Goal: Transaction & Acquisition: Purchase product/service

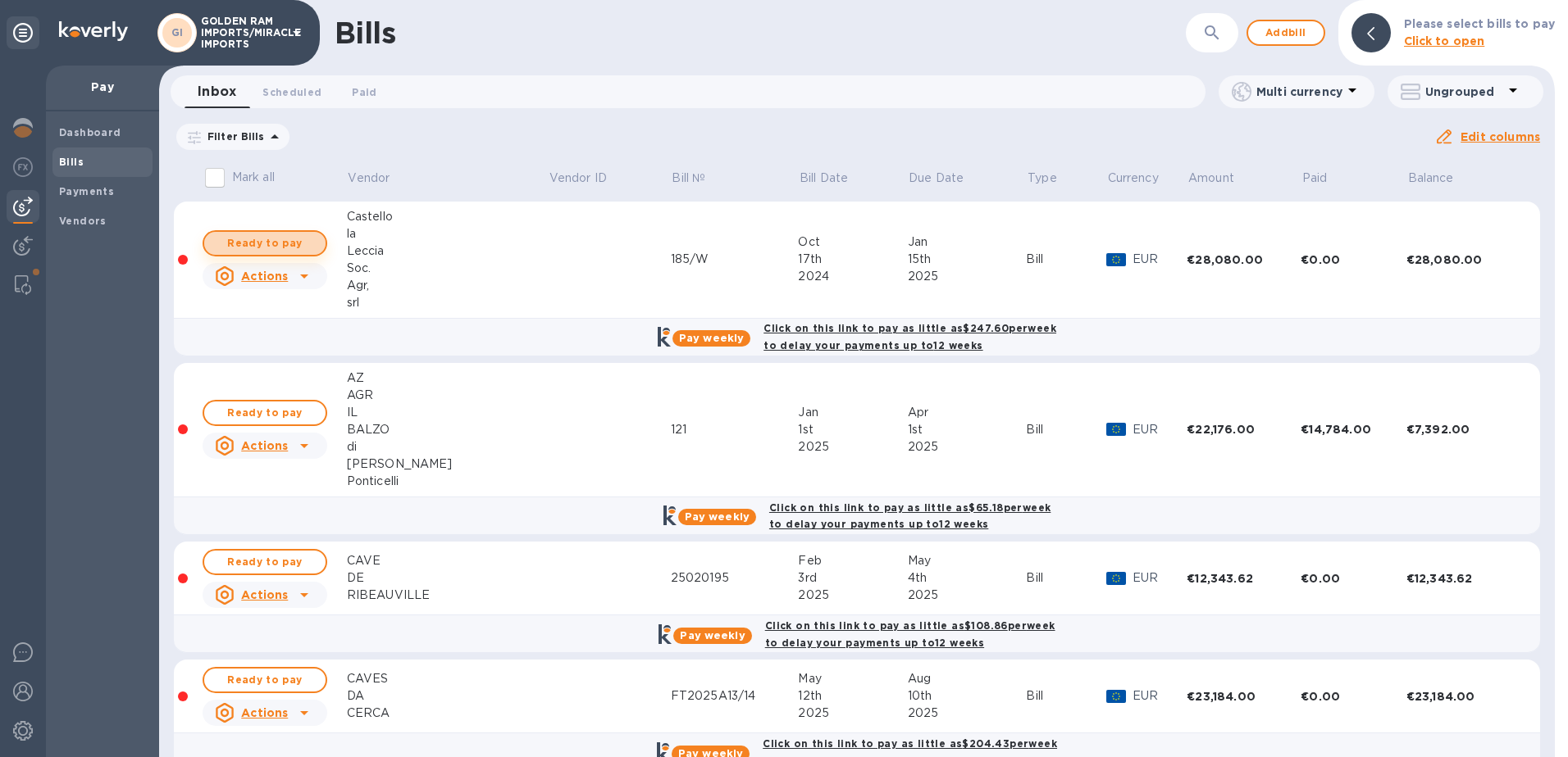
click at [295, 243] on span "Ready to pay" at bounding box center [264, 243] width 95 height 19
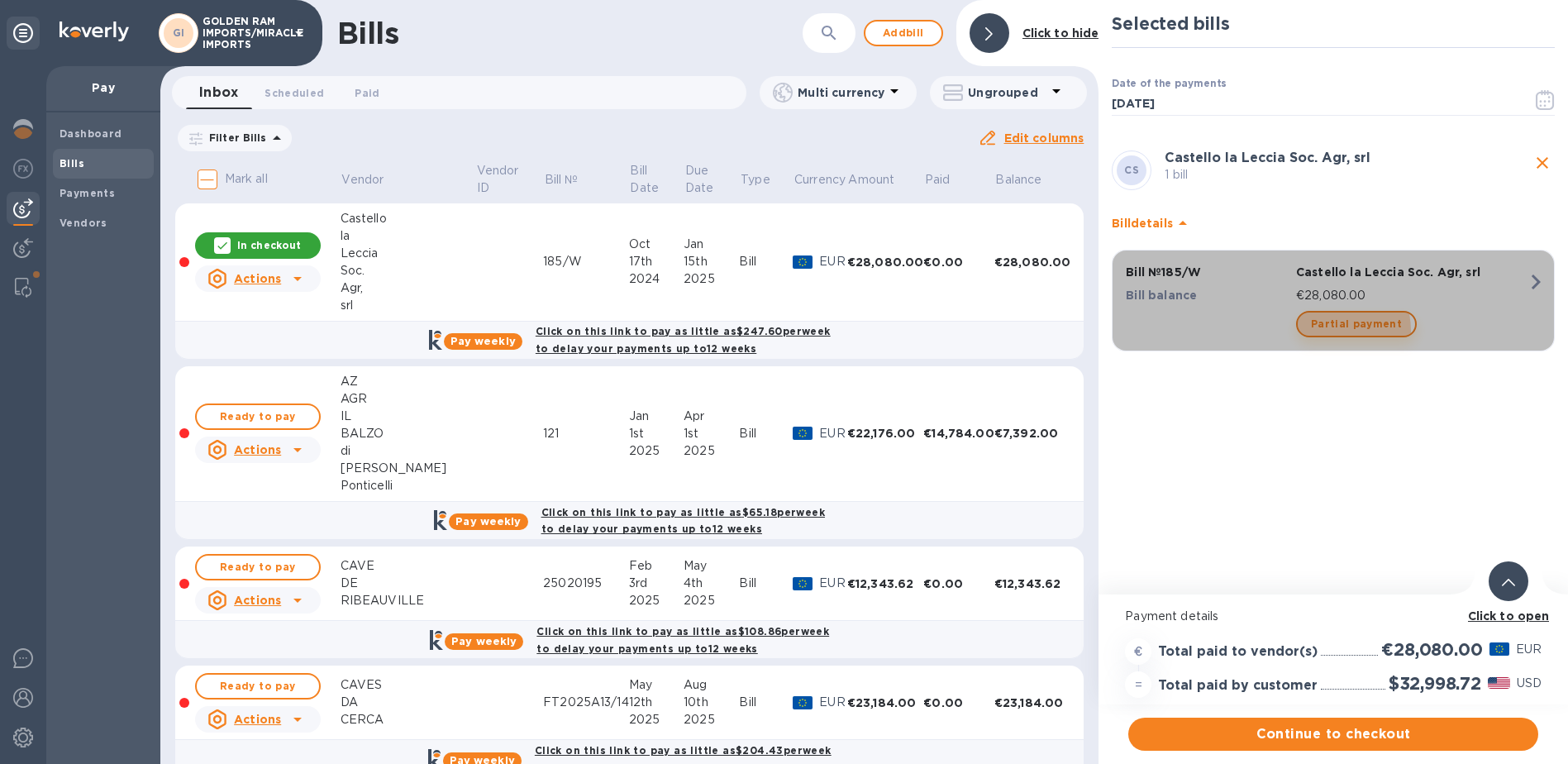
click at [1329, 330] on span "Partial payment" at bounding box center [1357, 324] width 91 height 19
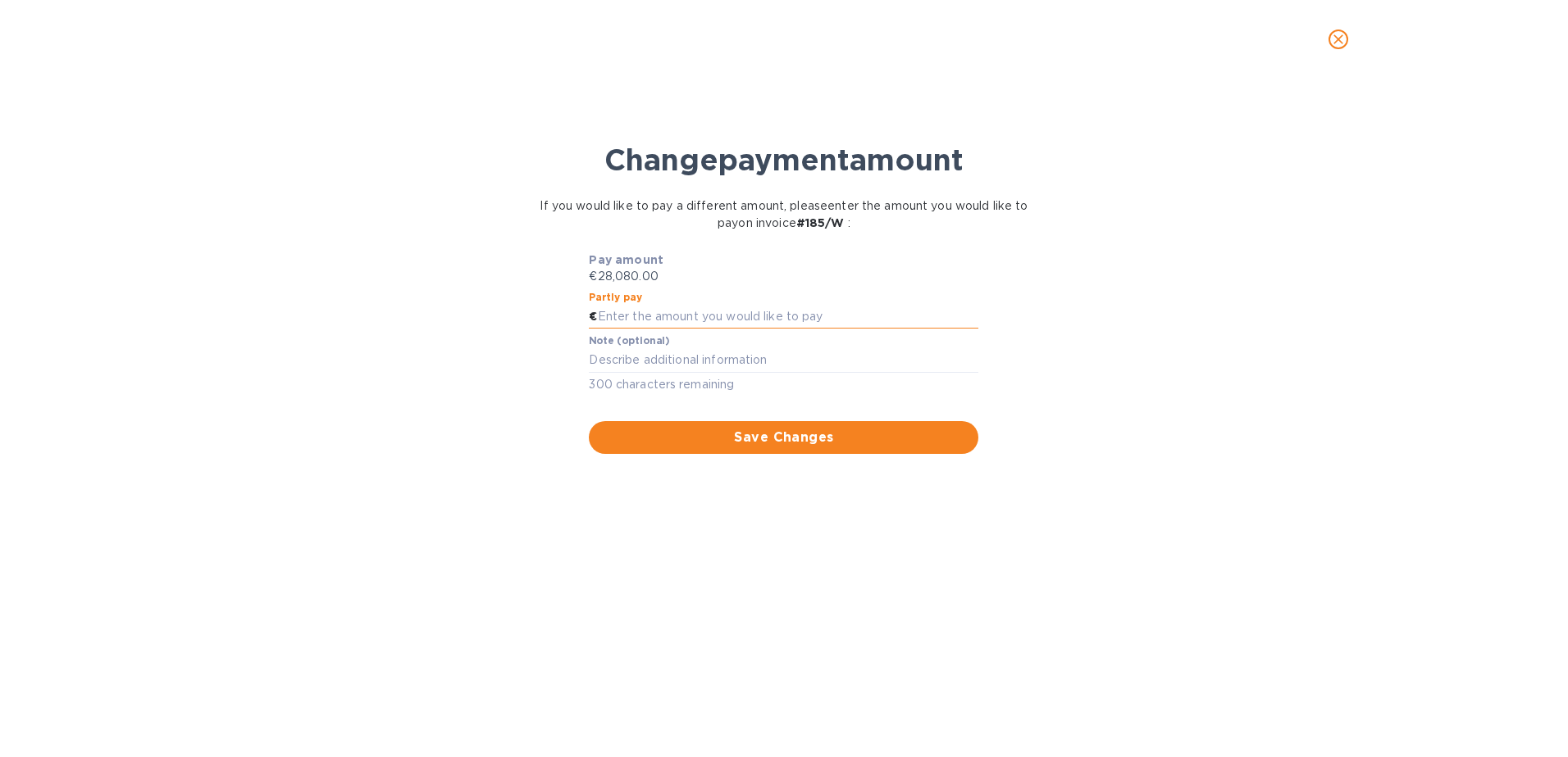
click at [669, 312] on input "text" at bounding box center [788, 317] width 381 height 25
type input "14,080"
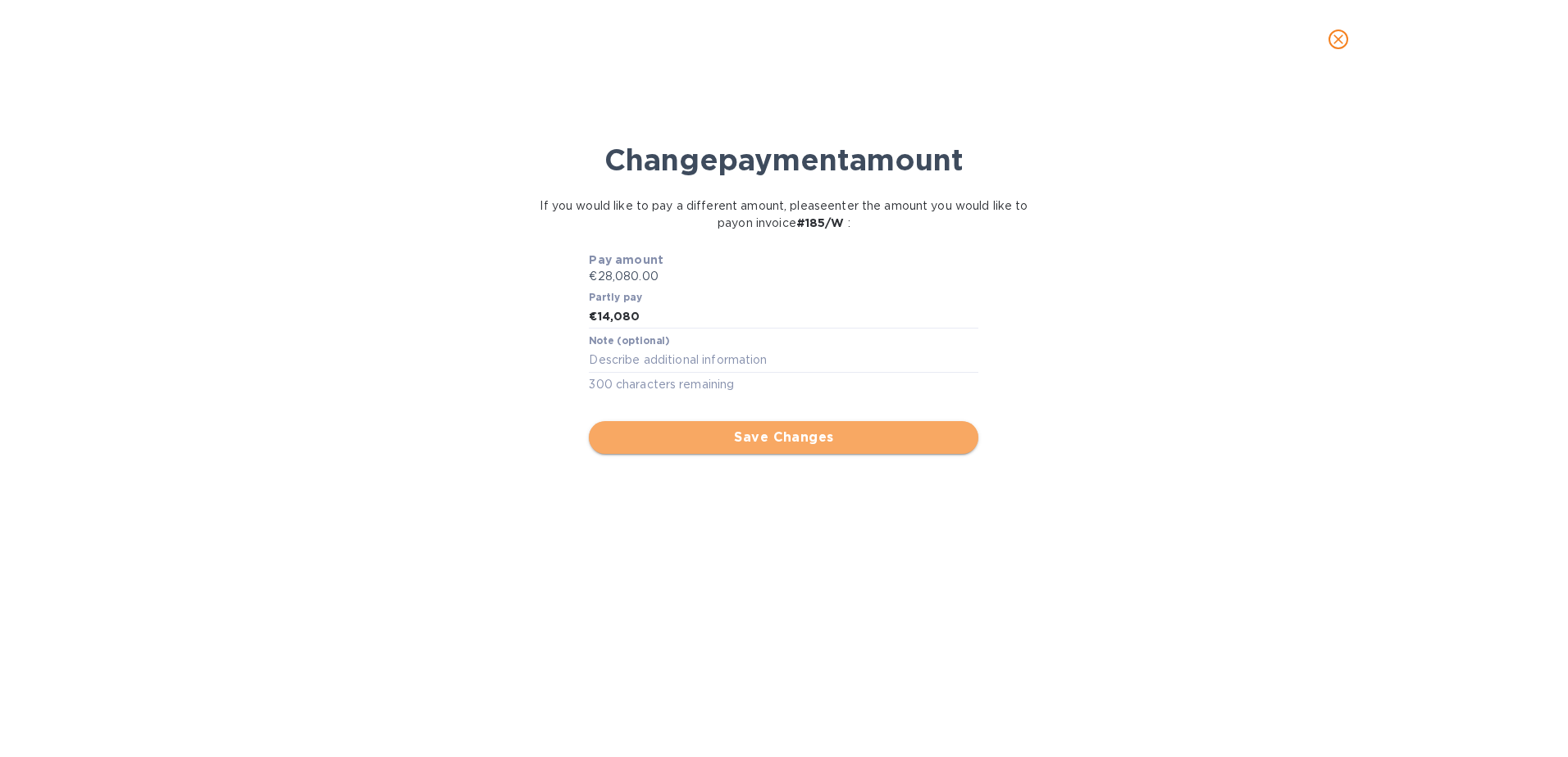
click at [775, 443] on span "Save Changes" at bounding box center [783, 437] width 363 height 19
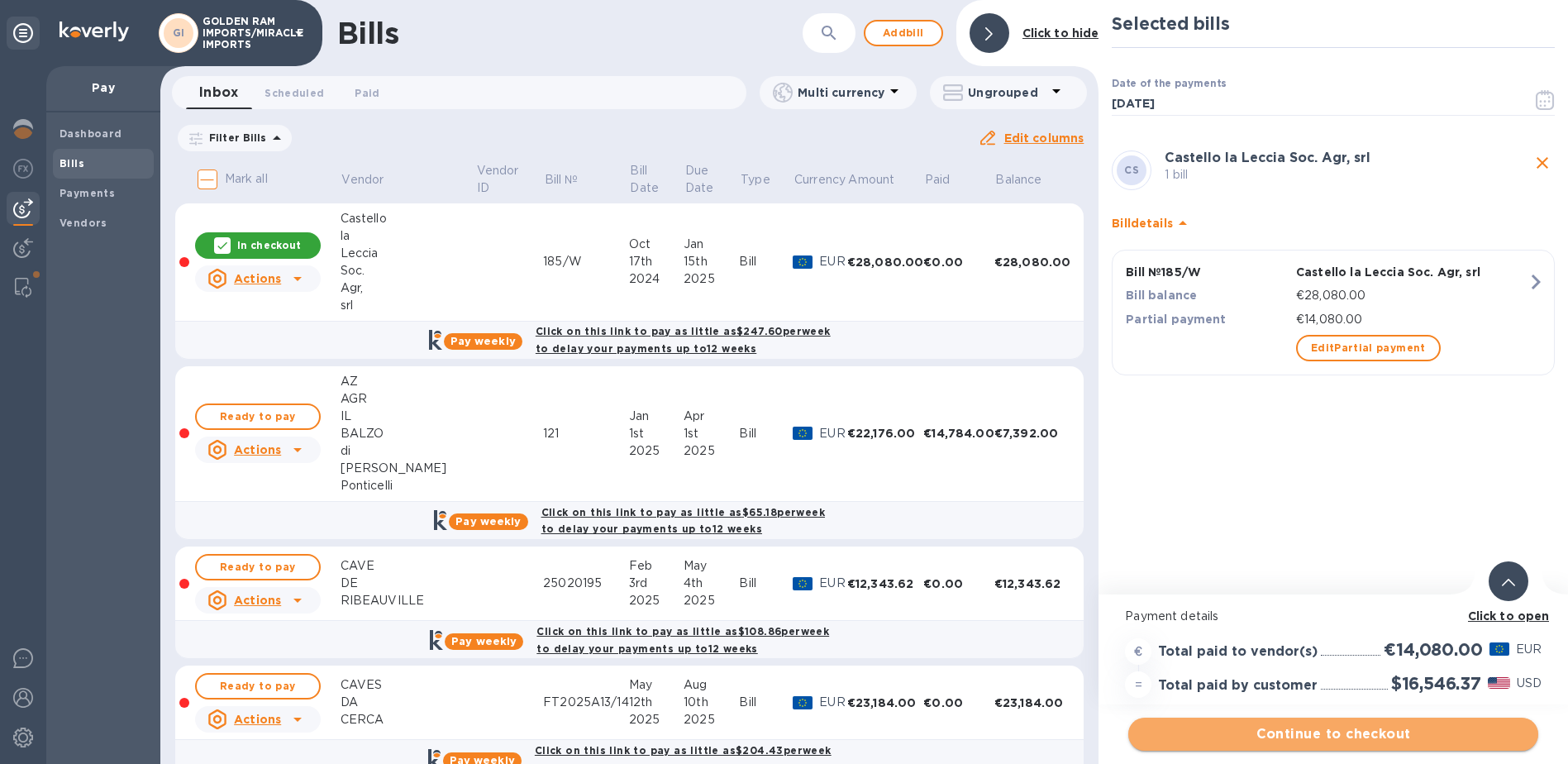
click at [1301, 733] on span "Continue to checkout" at bounding box center [1334, 733] width 384 height 19
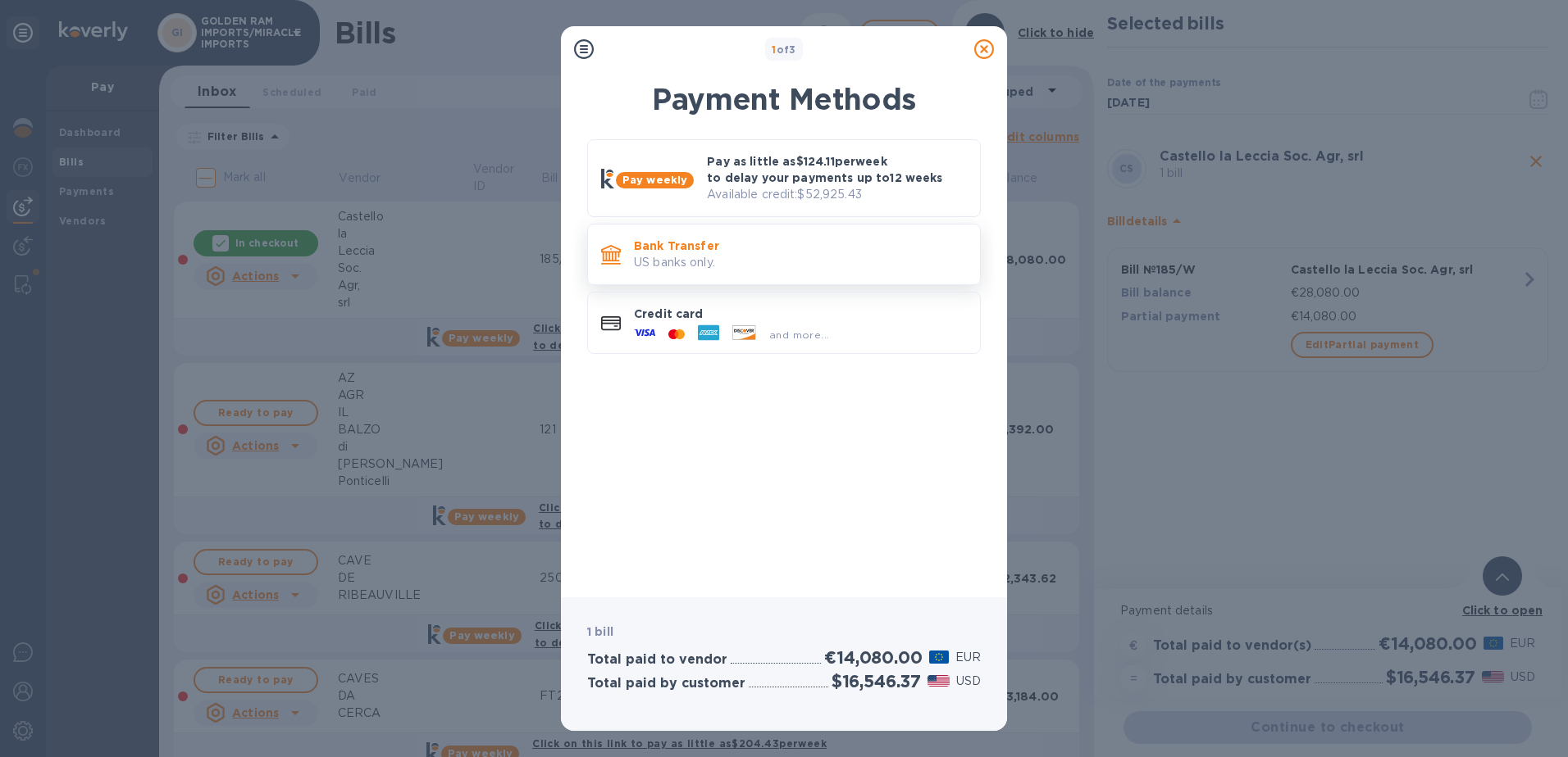
click at [769, 249] on p "Bank Transfer" at bounding box center [801, 246] width 333 height 17
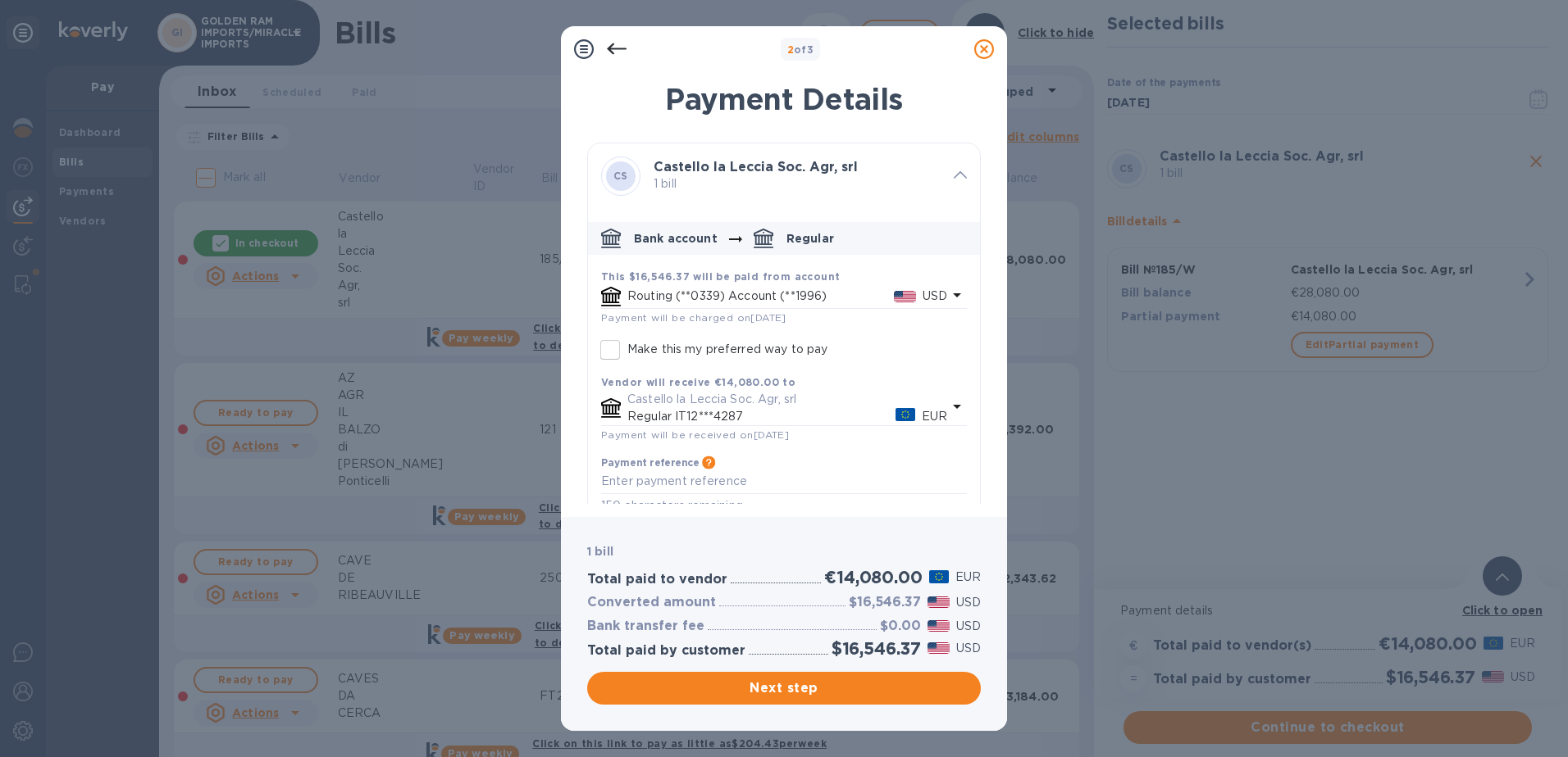
click at [615, 48] on icon at bounding box center [616, 49] width 19 height 19
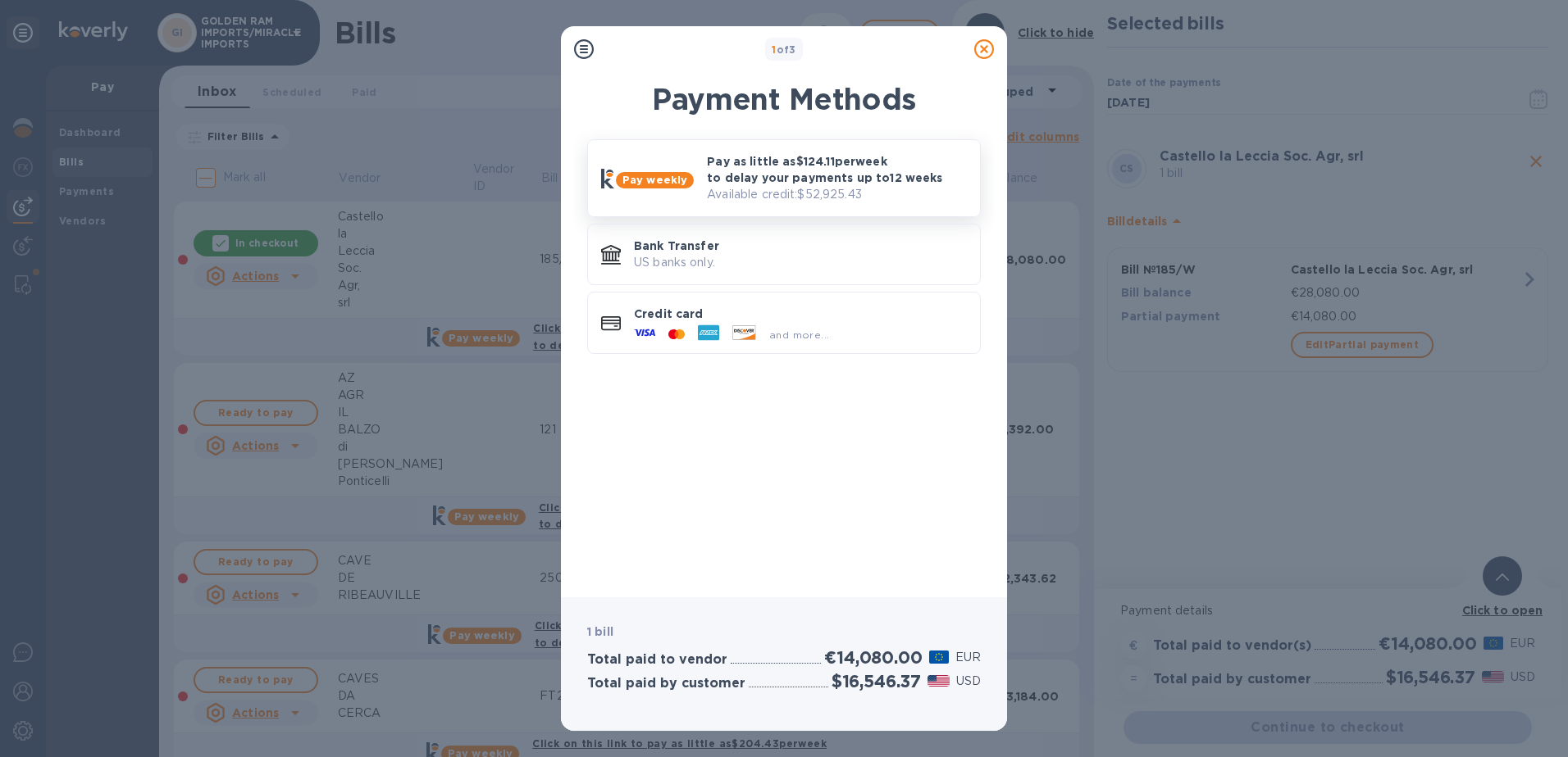
click at [900, 179] on p "Pay as little as $124.11 per week to delay your payments up to 12 weeks" at bounding box center [836, 170] width 260 height 33
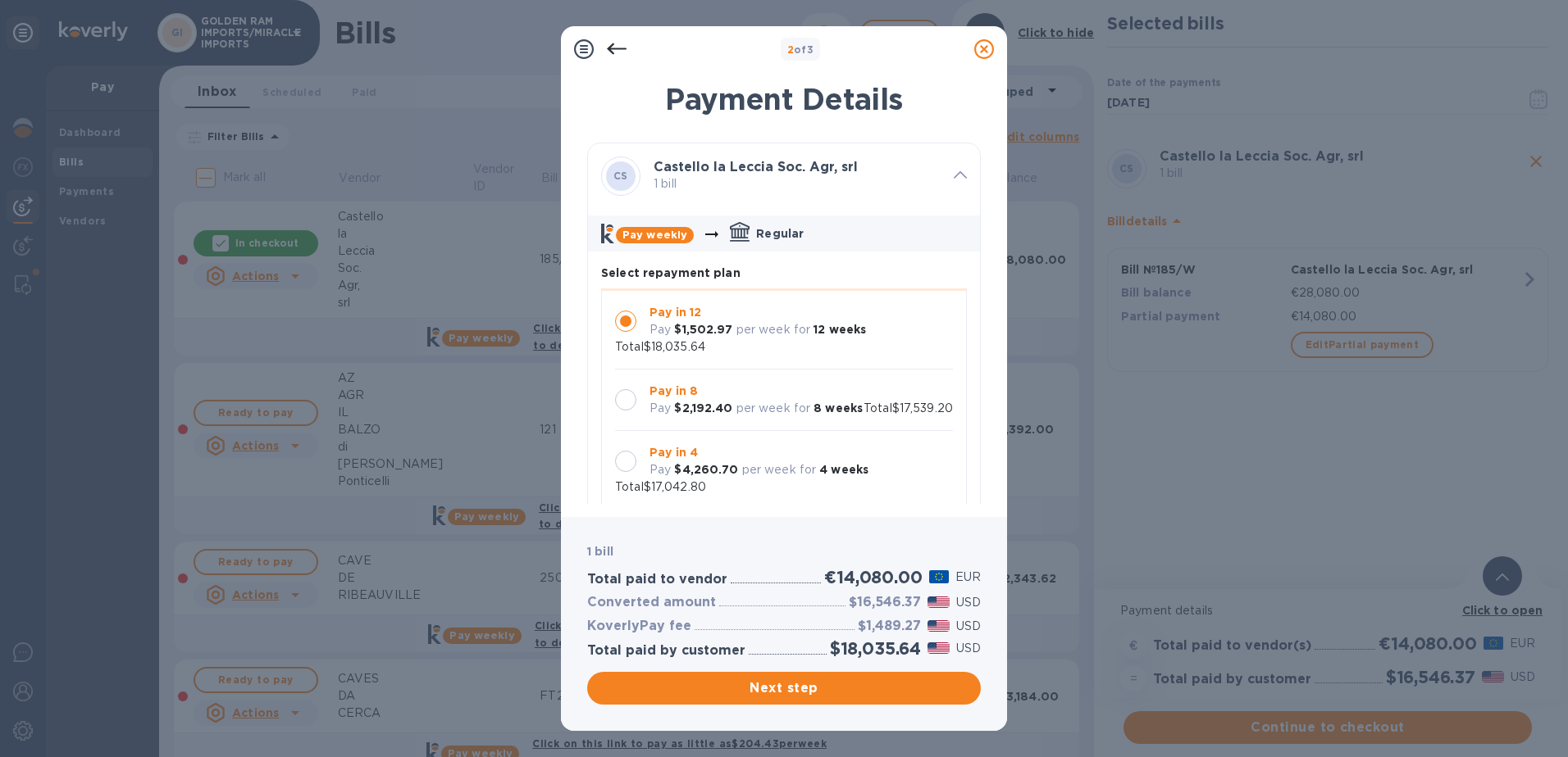
scroll to position [327, 0]
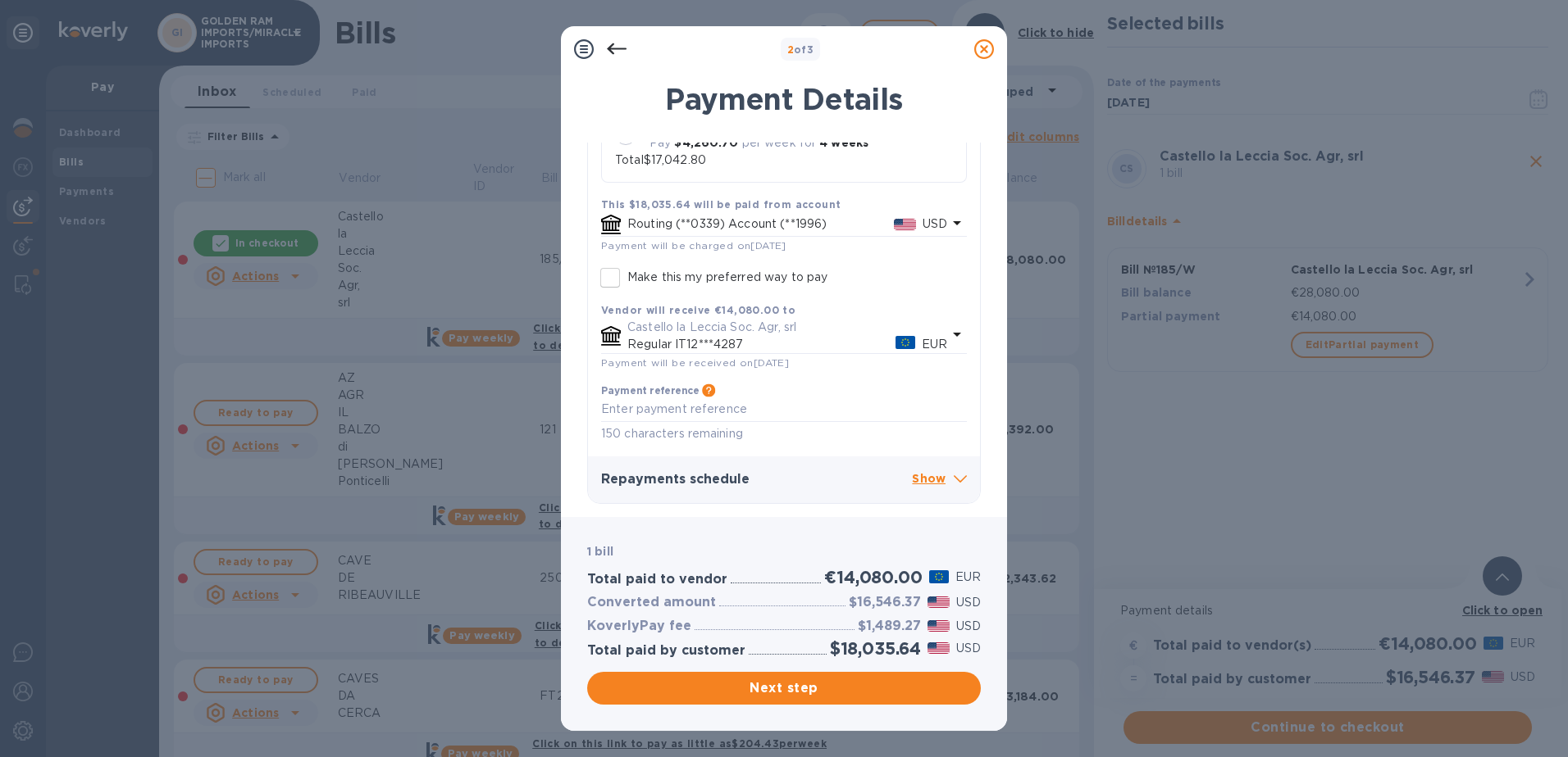
click at [943, 480] on p "Show" at bounding box center [939, 480] width 55 height 20
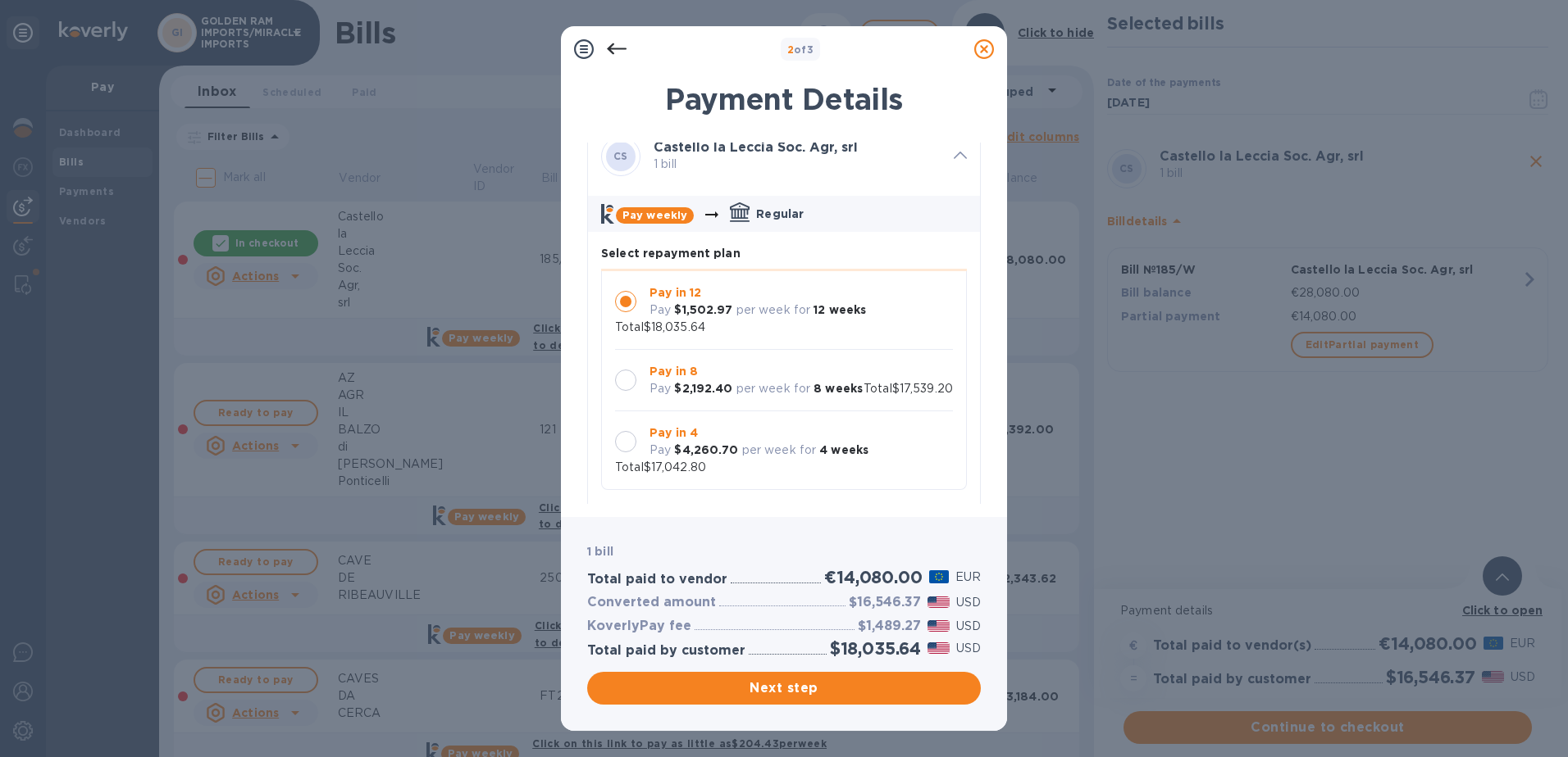
scroll to position [0, 0]
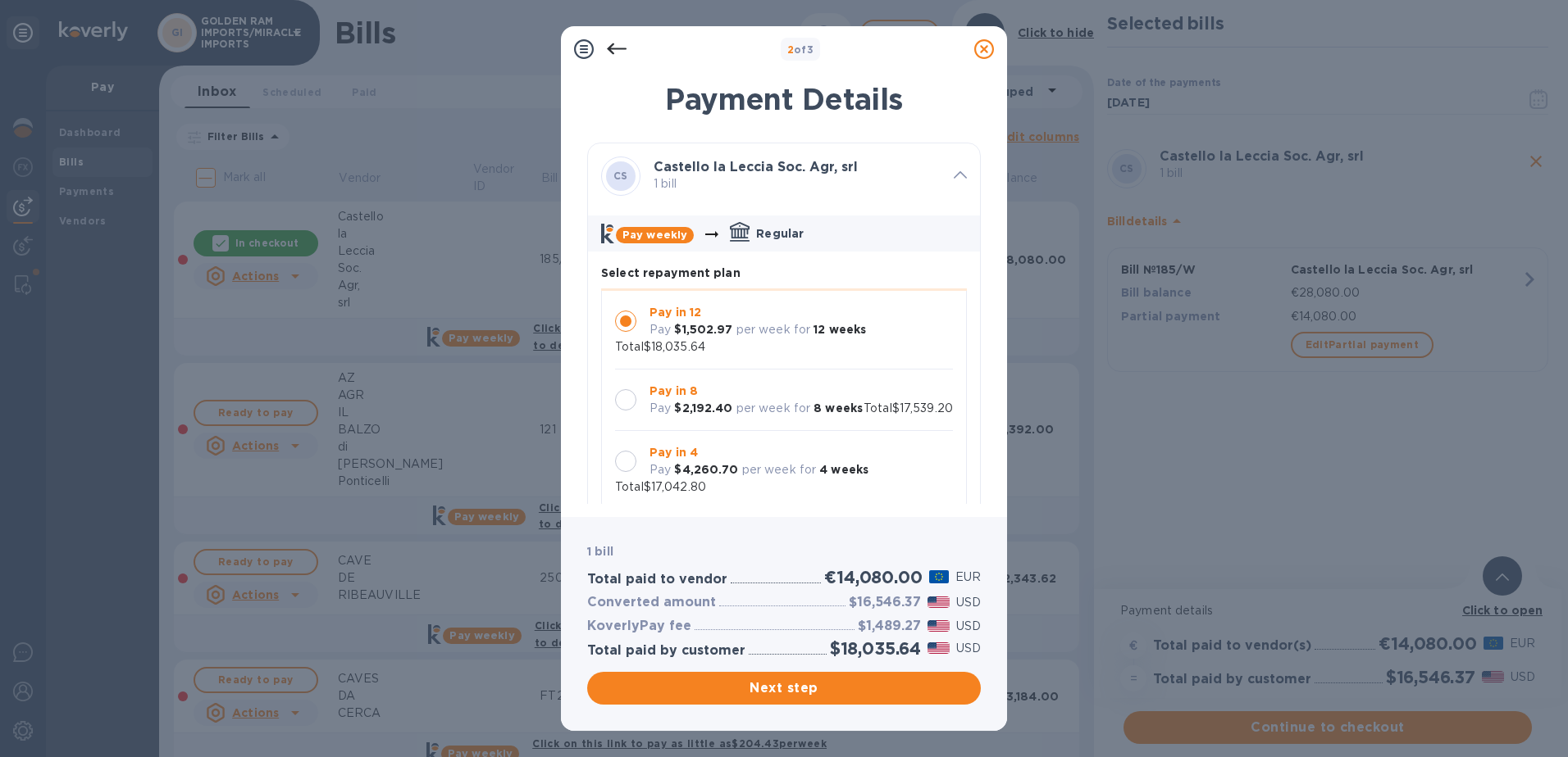
click at [627, 390] on div at bounding box center [625, 400] width 21 height 21
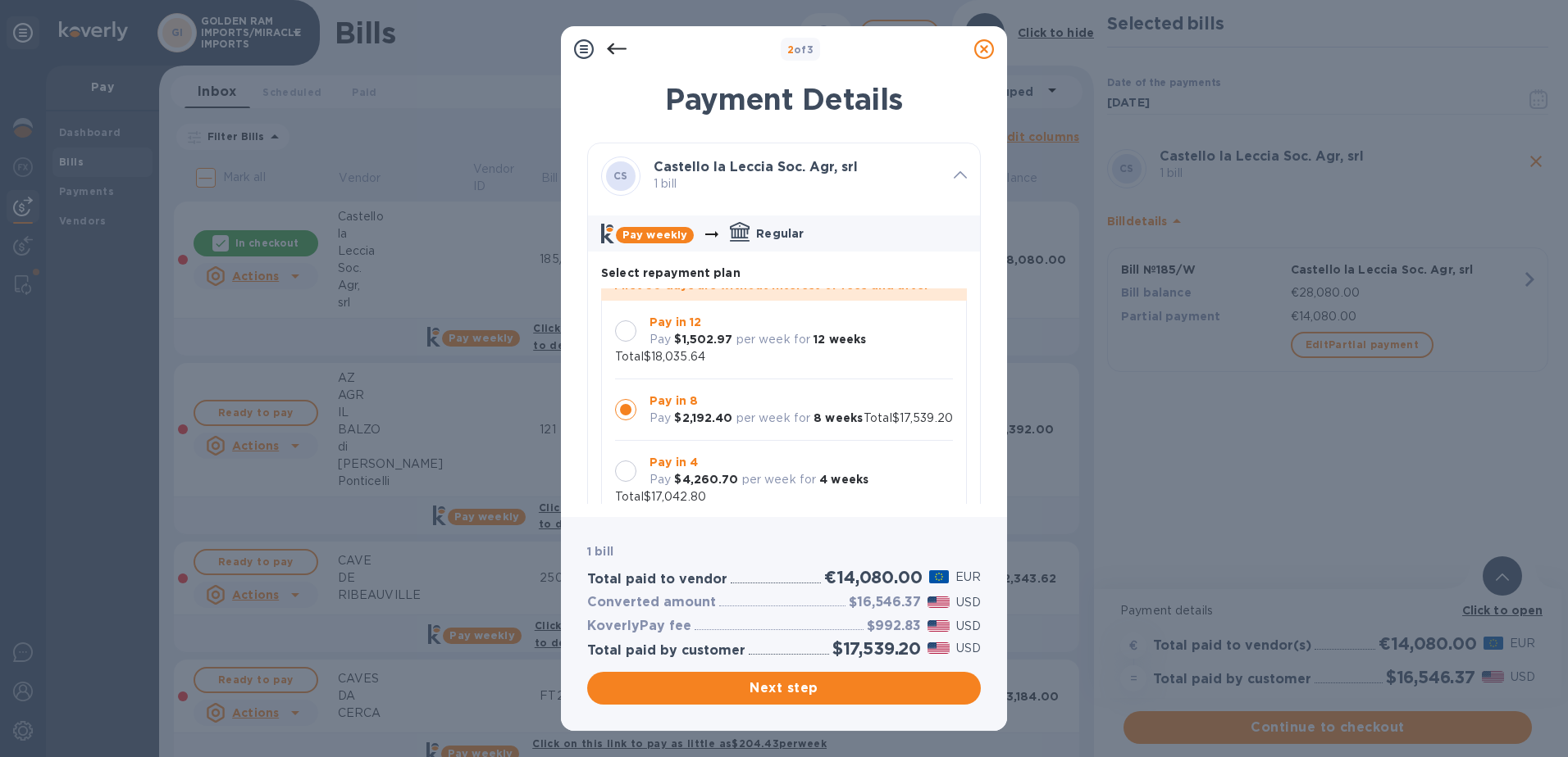
scroll to position [48, 0]
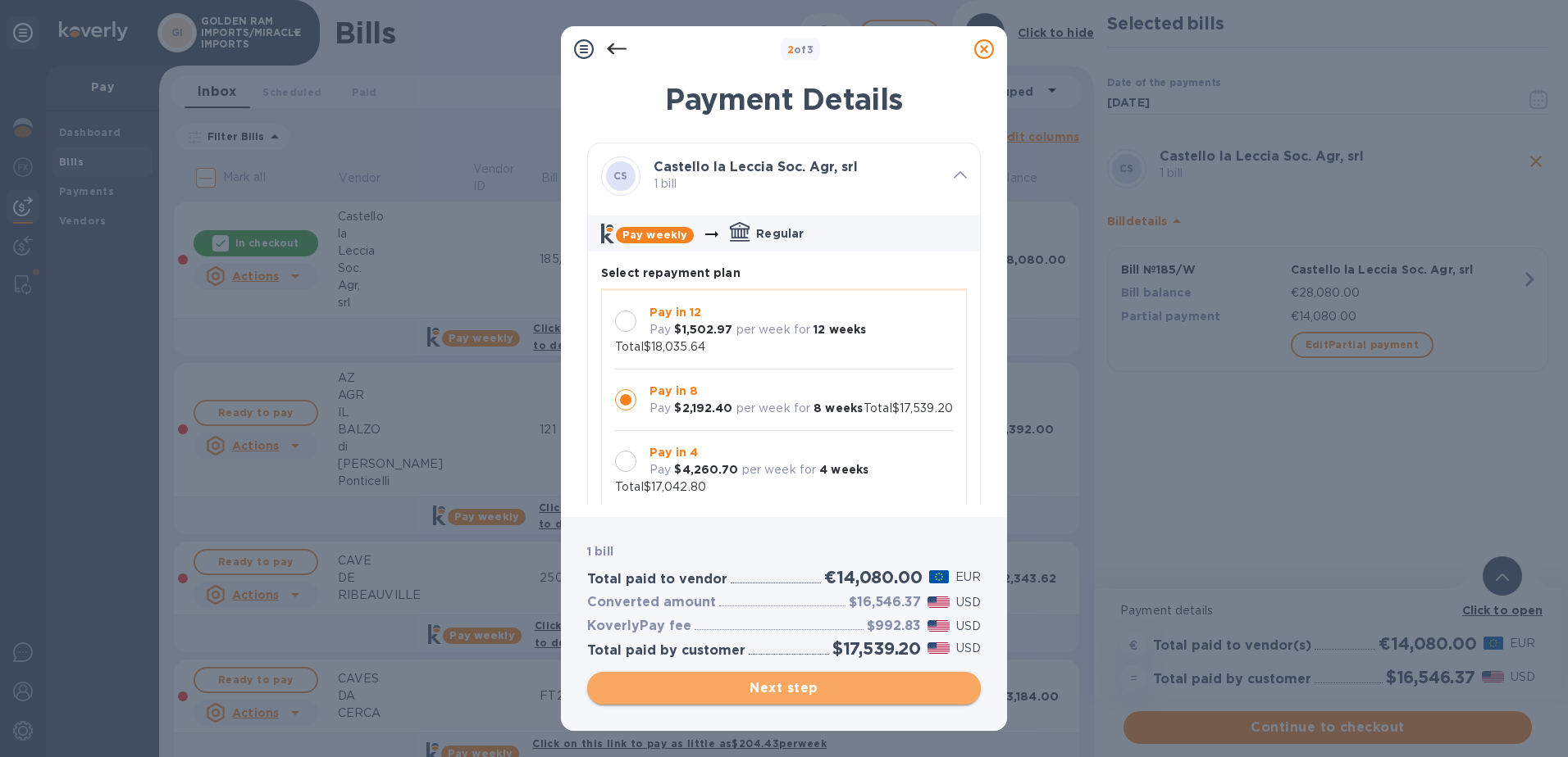
click at [781, 687] on span "Next step" at bounding box center [784, 688] width 368 height 19
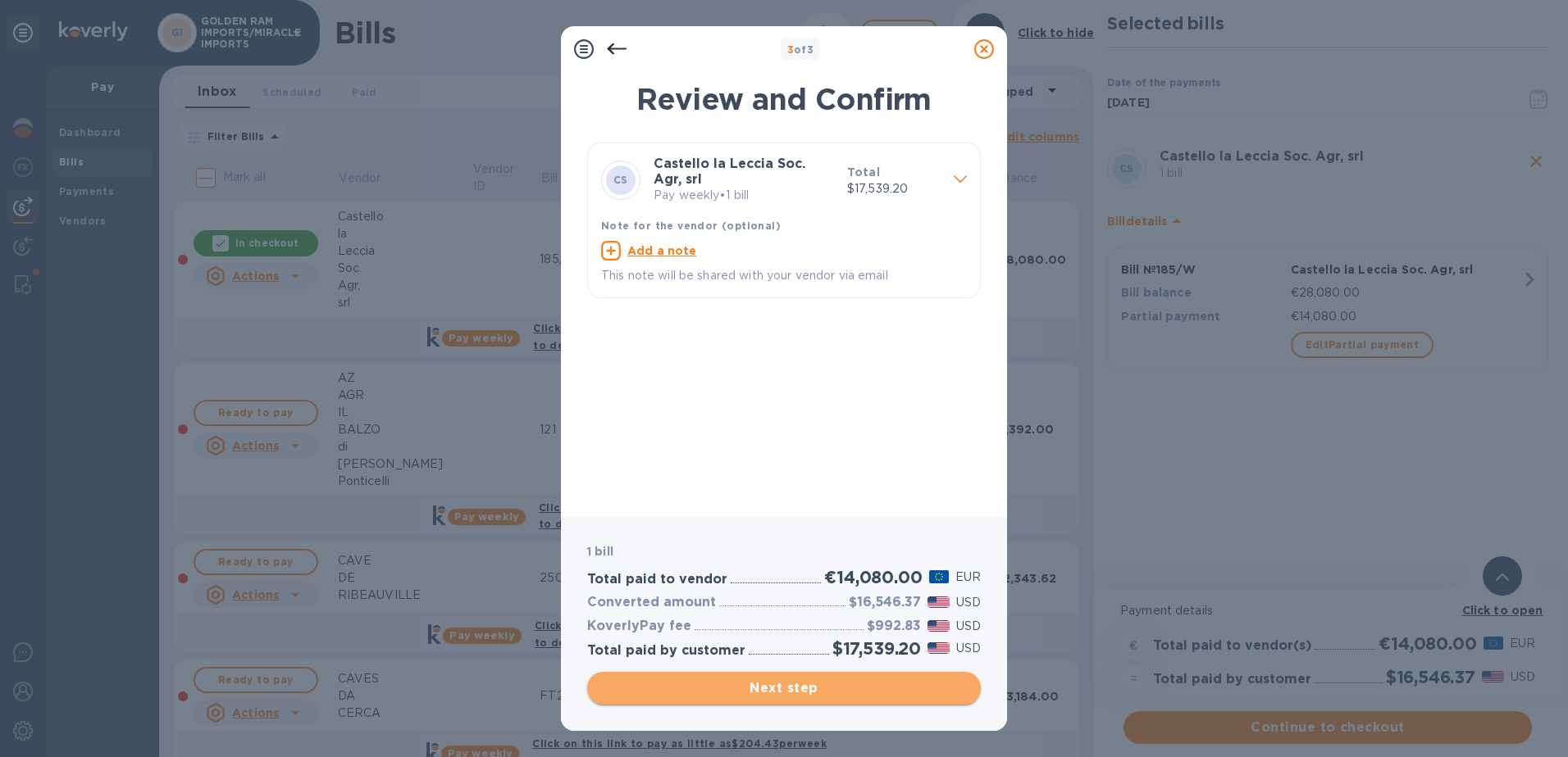
click at [781, 687] on span "Next step" at bounding box center [784, 688] width 368 height 19
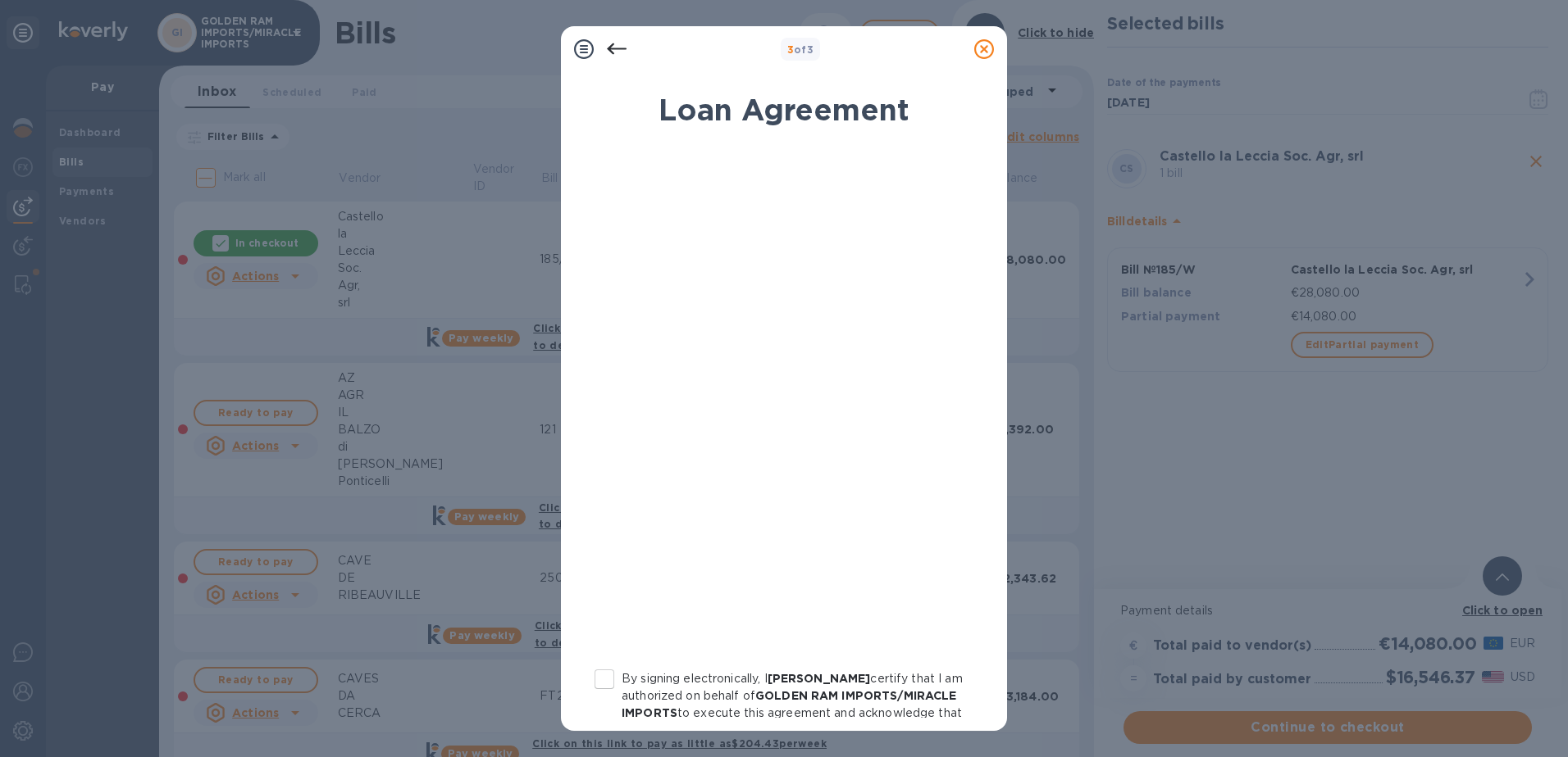
click at [610, 682] on input "By signing electronically, I [PERSON_NAME] certify that I am authorized on beha…" at bounding box center [604, 679] width 34 height 34
checkbox input "true"
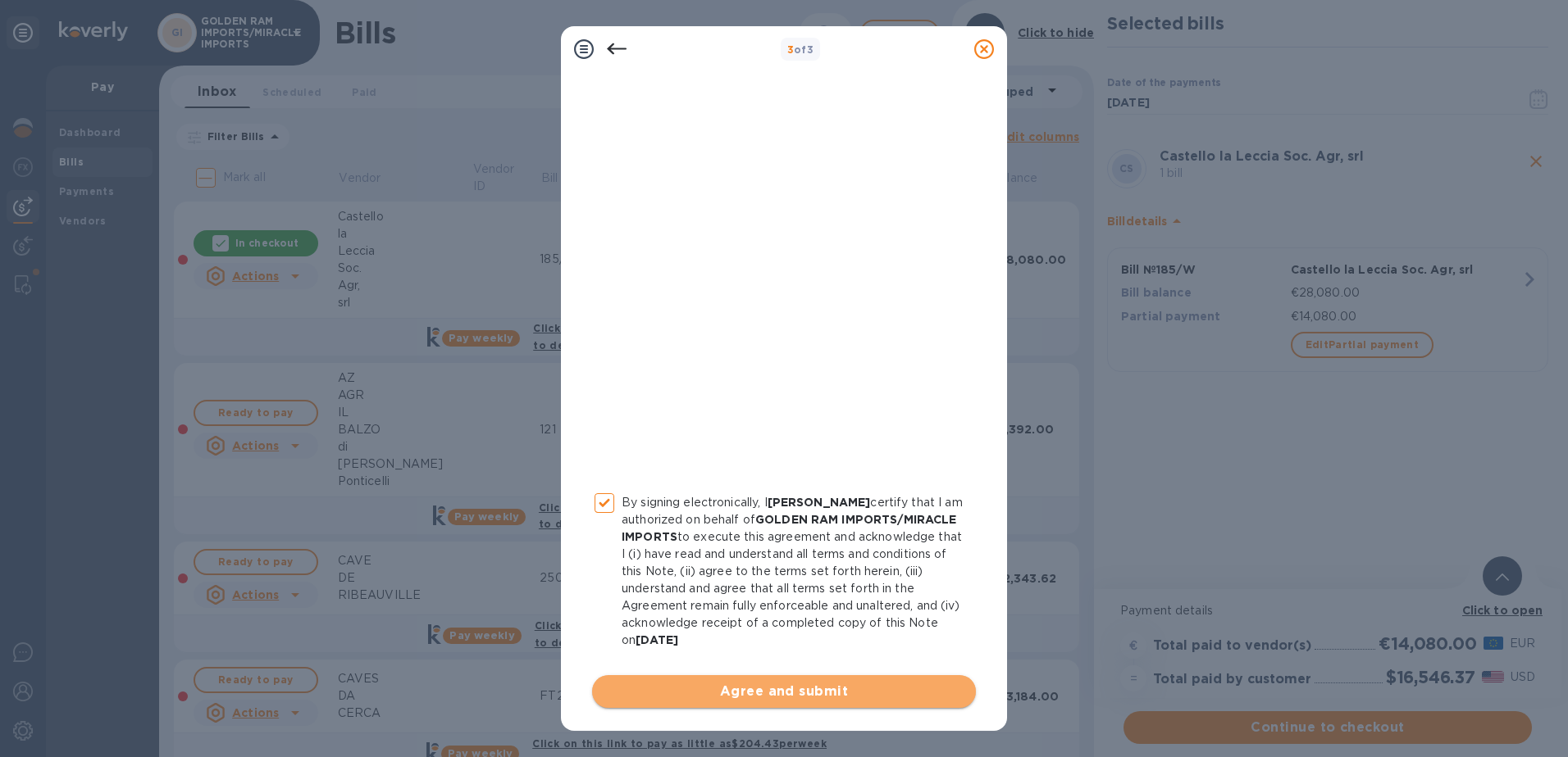
click at [785, 702] on button "Agree and submit" at bounding box center [783, 692] width 383 height 33
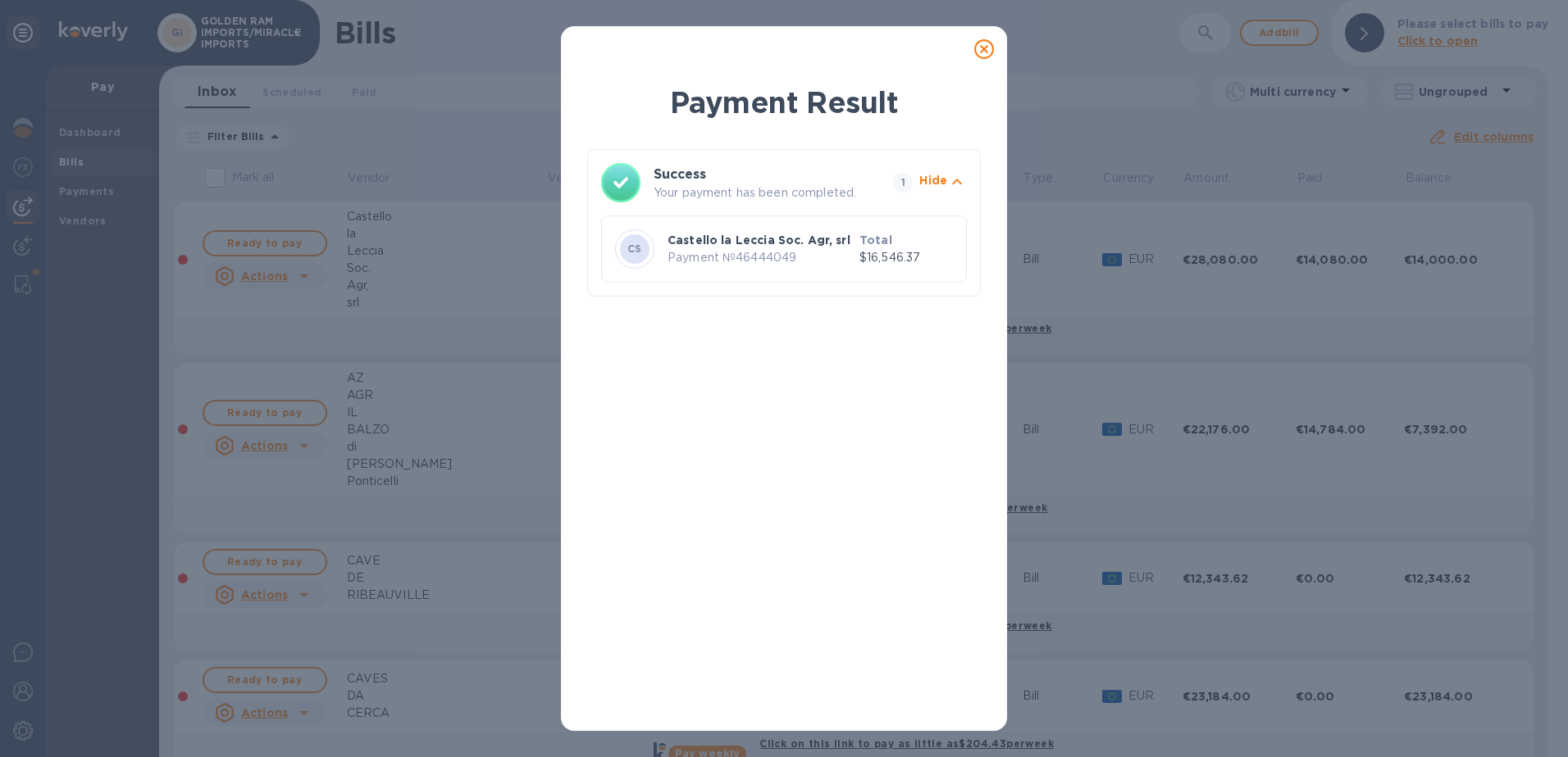
click at [988, 58] on icon at bounding box center [983, 49] width 19 height 19
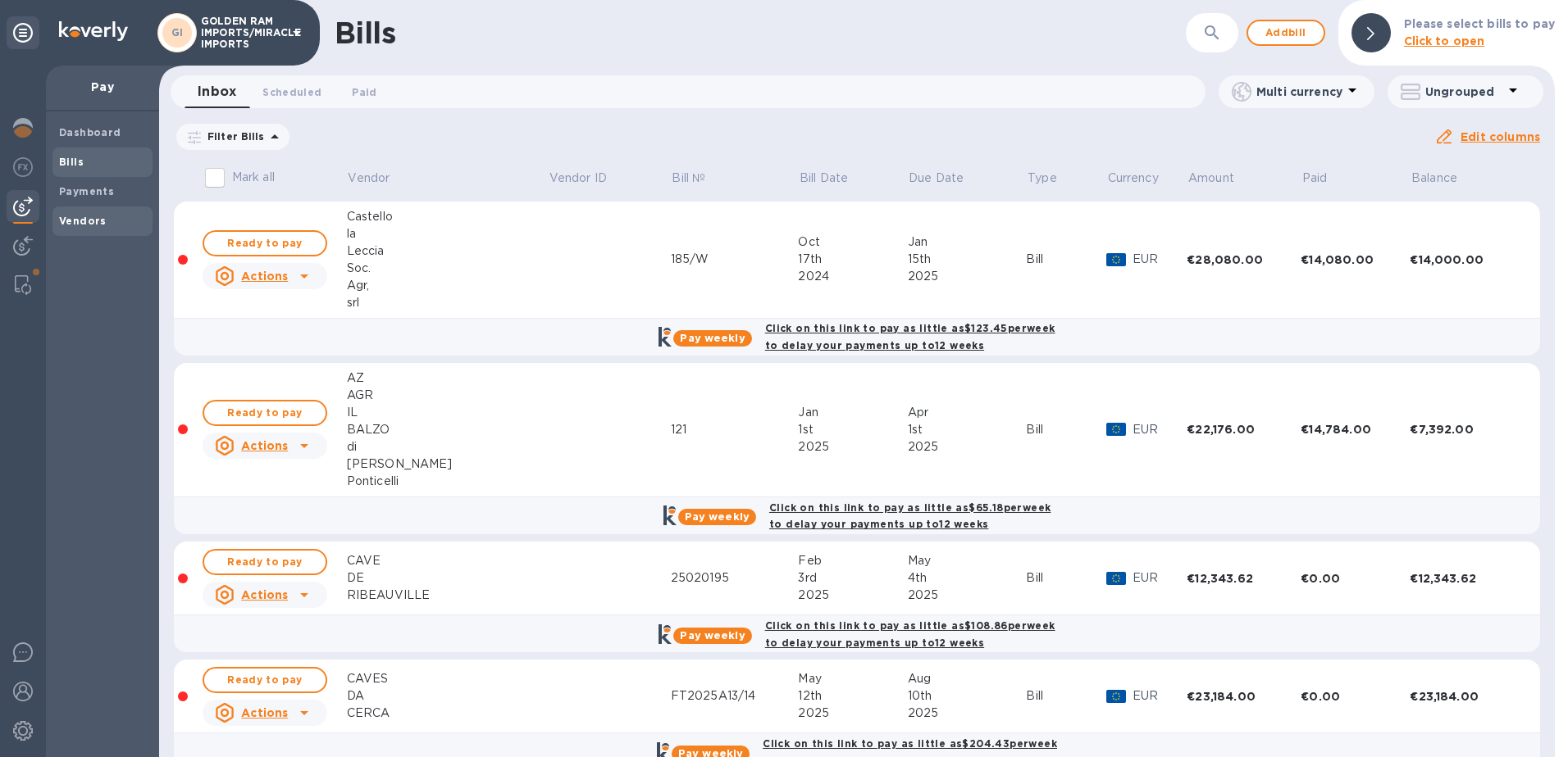
click at [73, 225] on b "Vendors" at bounding box center [83, 220] width 48 height 12
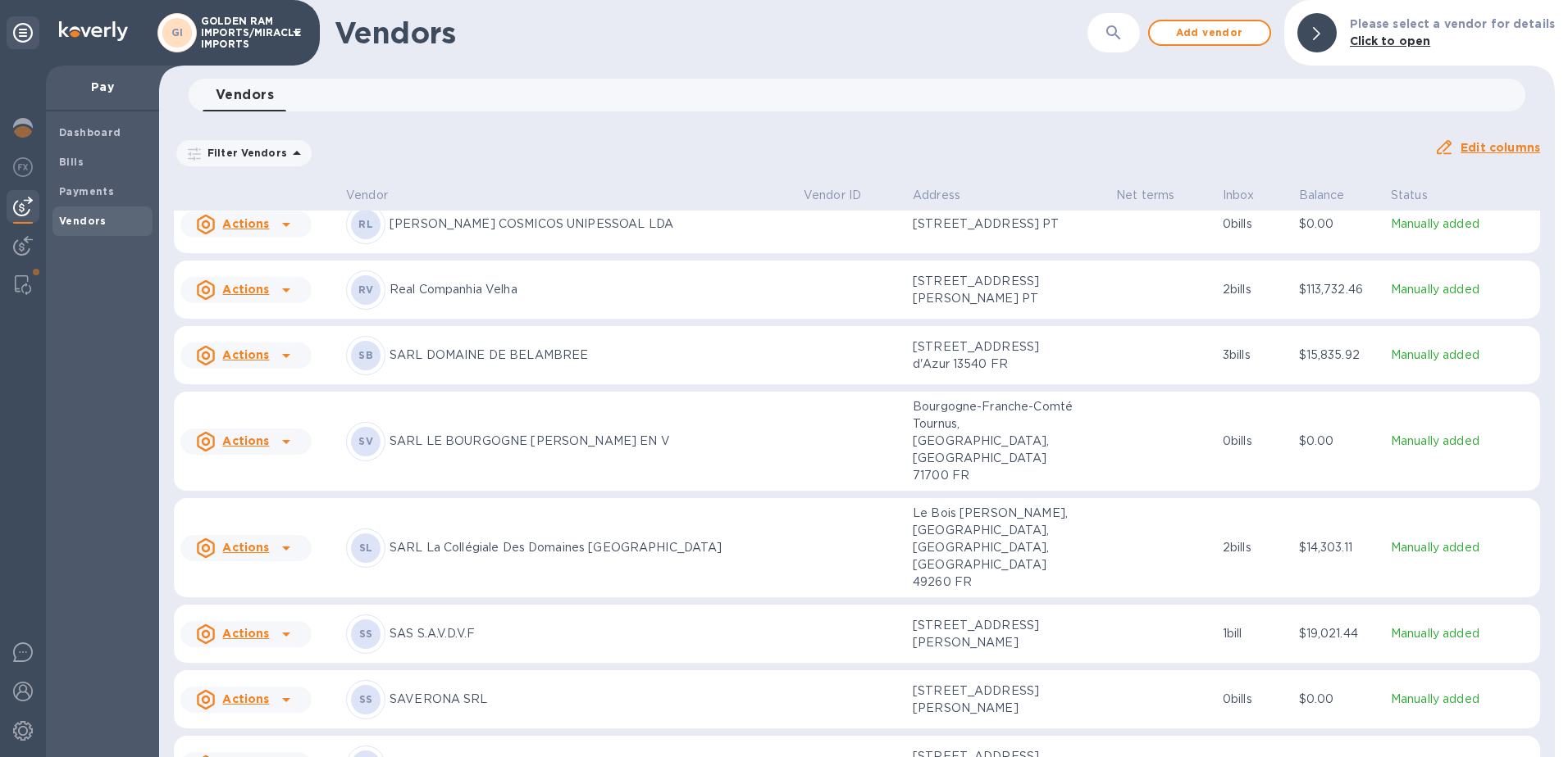
scroll to position [2858, 0]
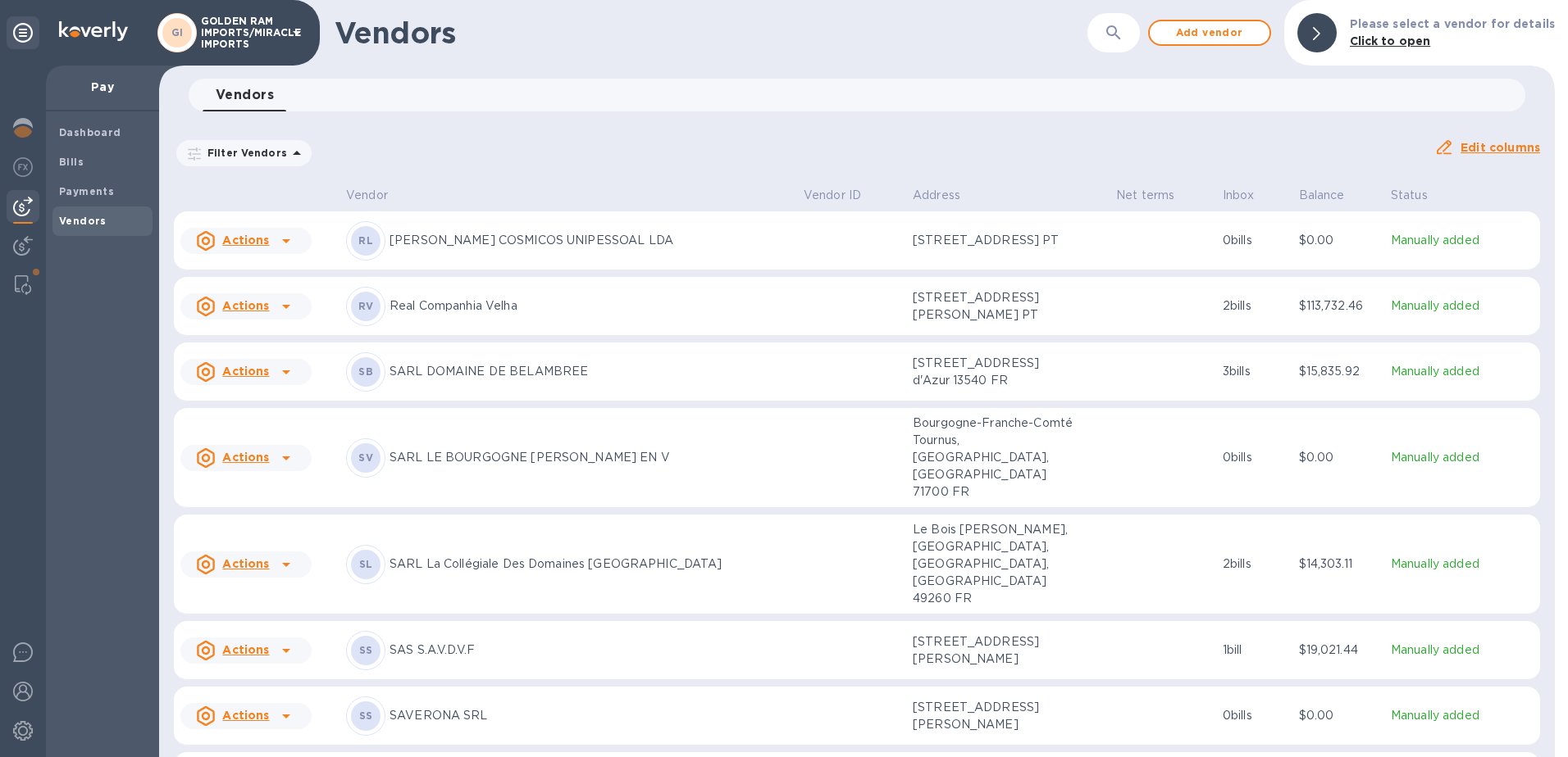
click at [483, 315] on p "Real Companhia Velha" at bounding box center [590, 306] width 401 height 17
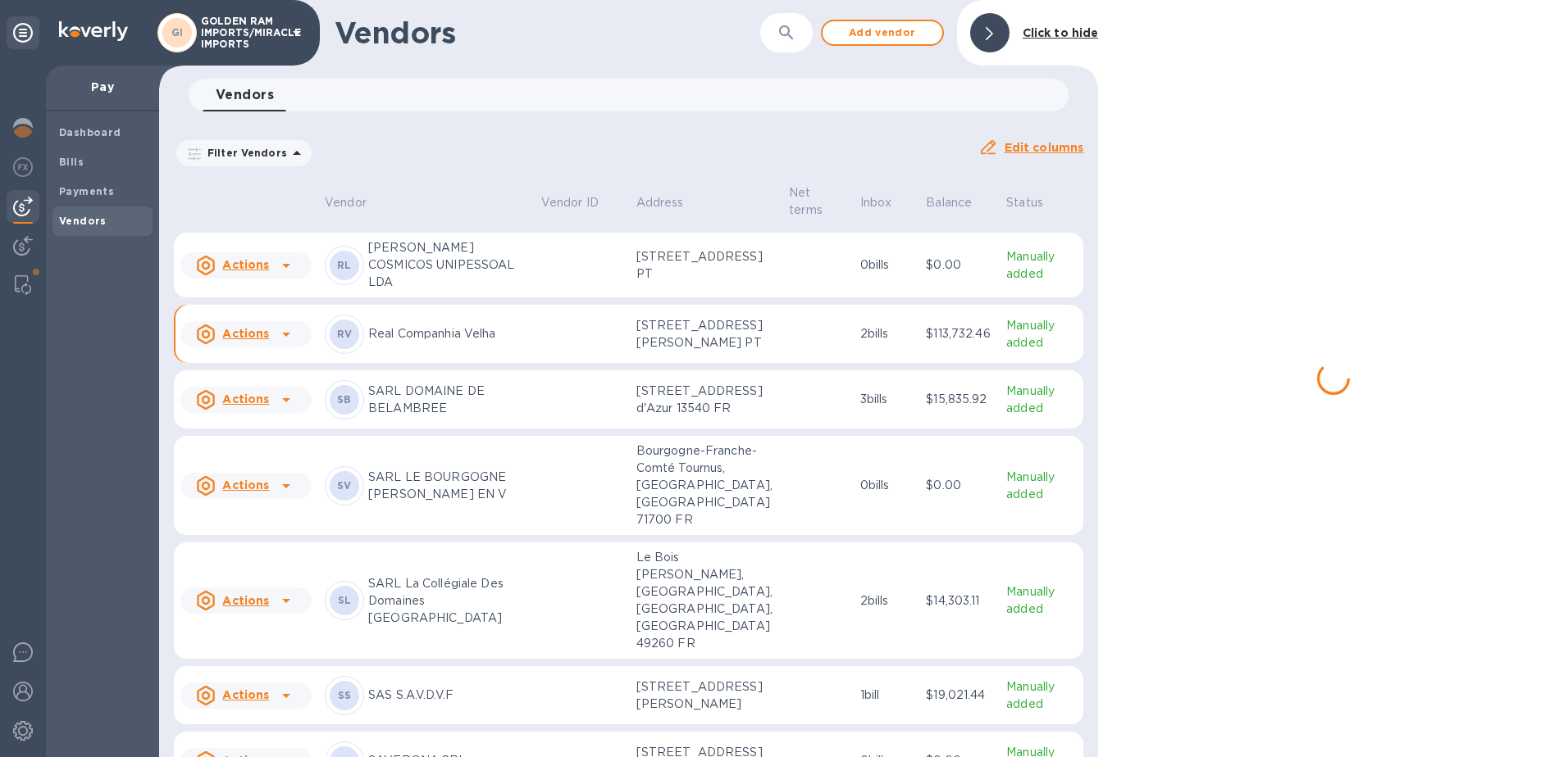
scroll to position [3000, 0]
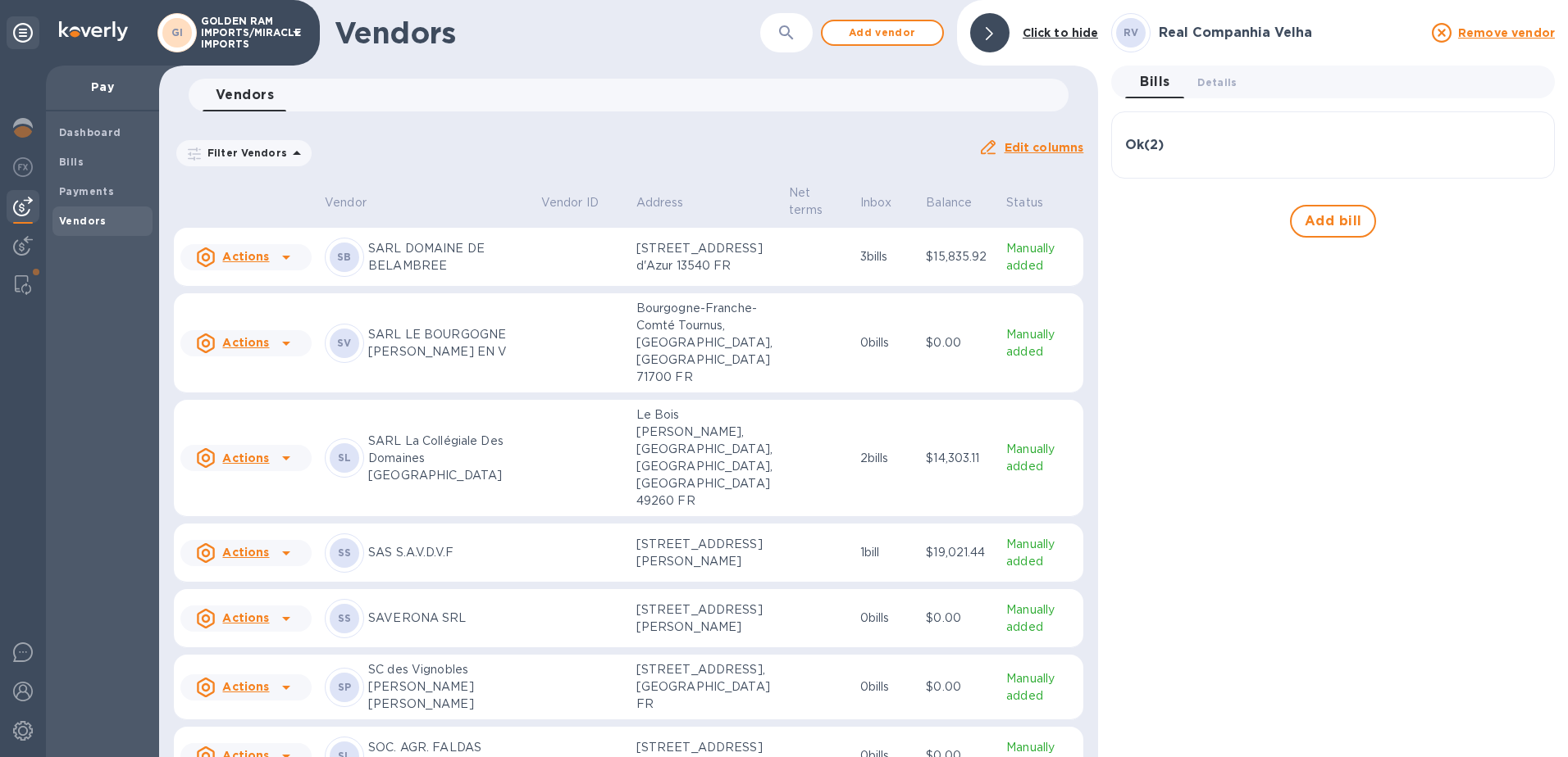
click at [1141, 144] on h3 "Ok ( 2 )" at bounding box center [1144, 145] width 39 height 16
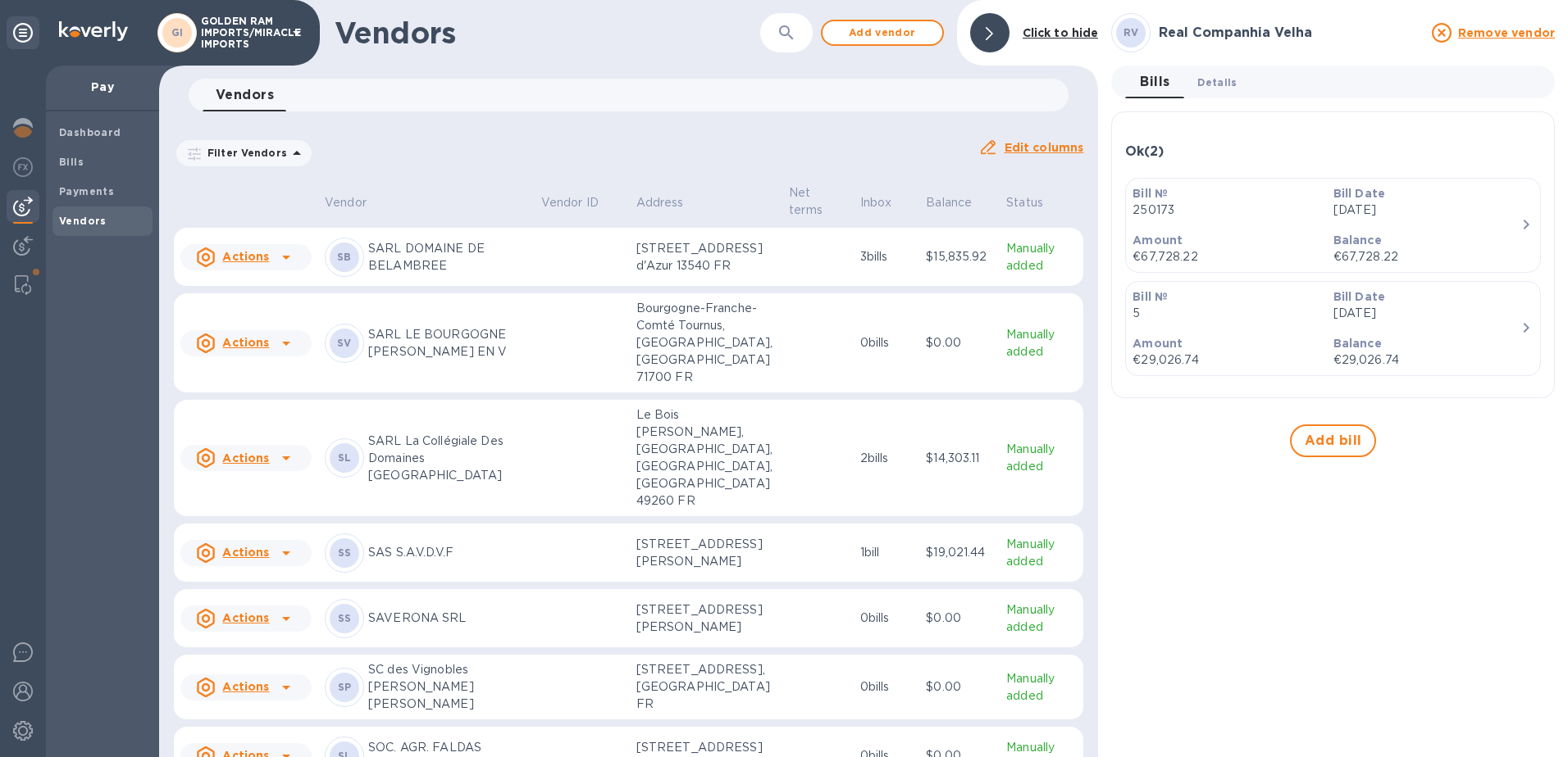
click at [1215, 85] on span "Details 0" at bounding box center [1216, 82] width 40 height 17
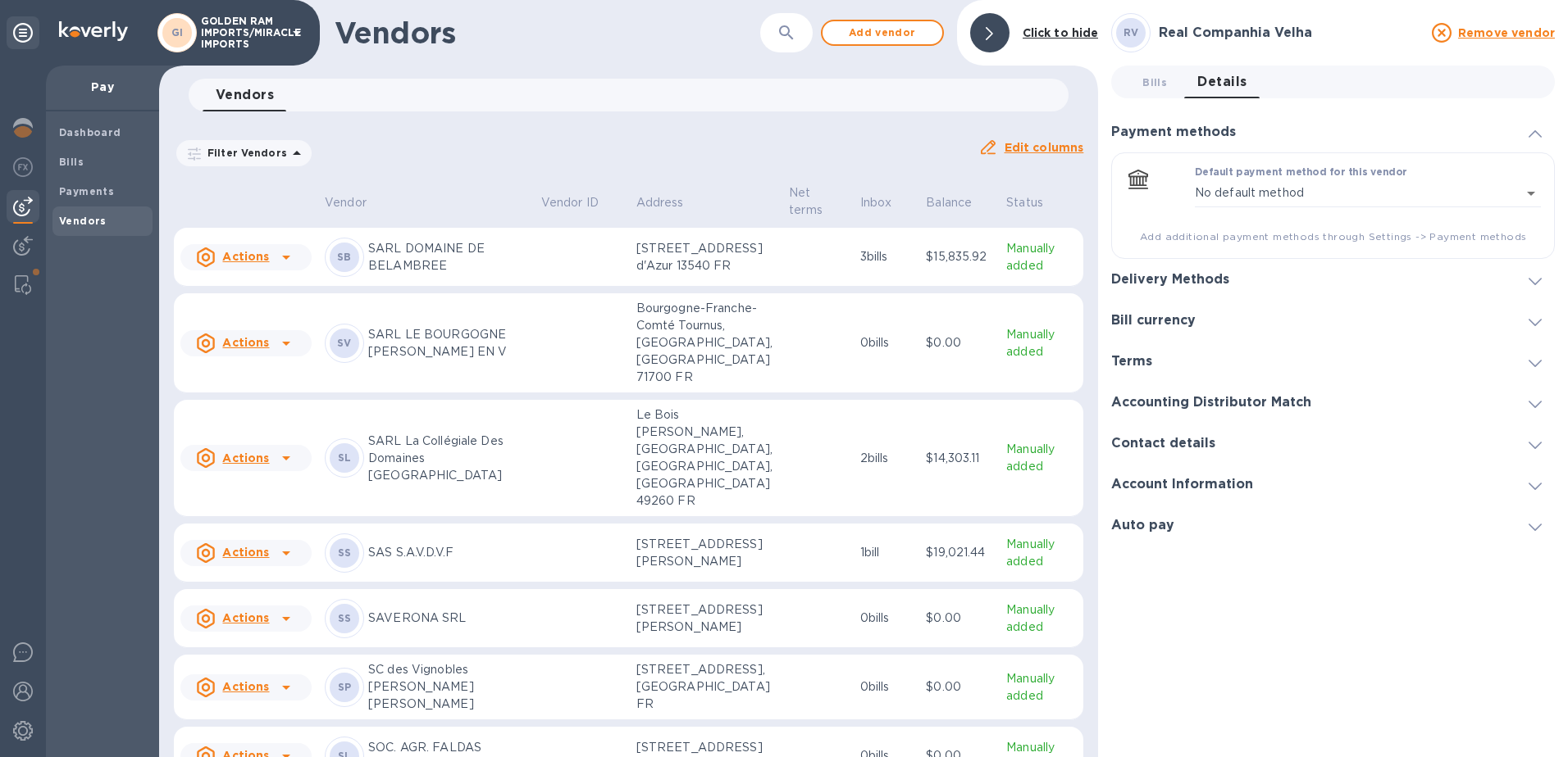
click at [1528, 285] on span at bounding box center [1535, 279] width 13 height 16
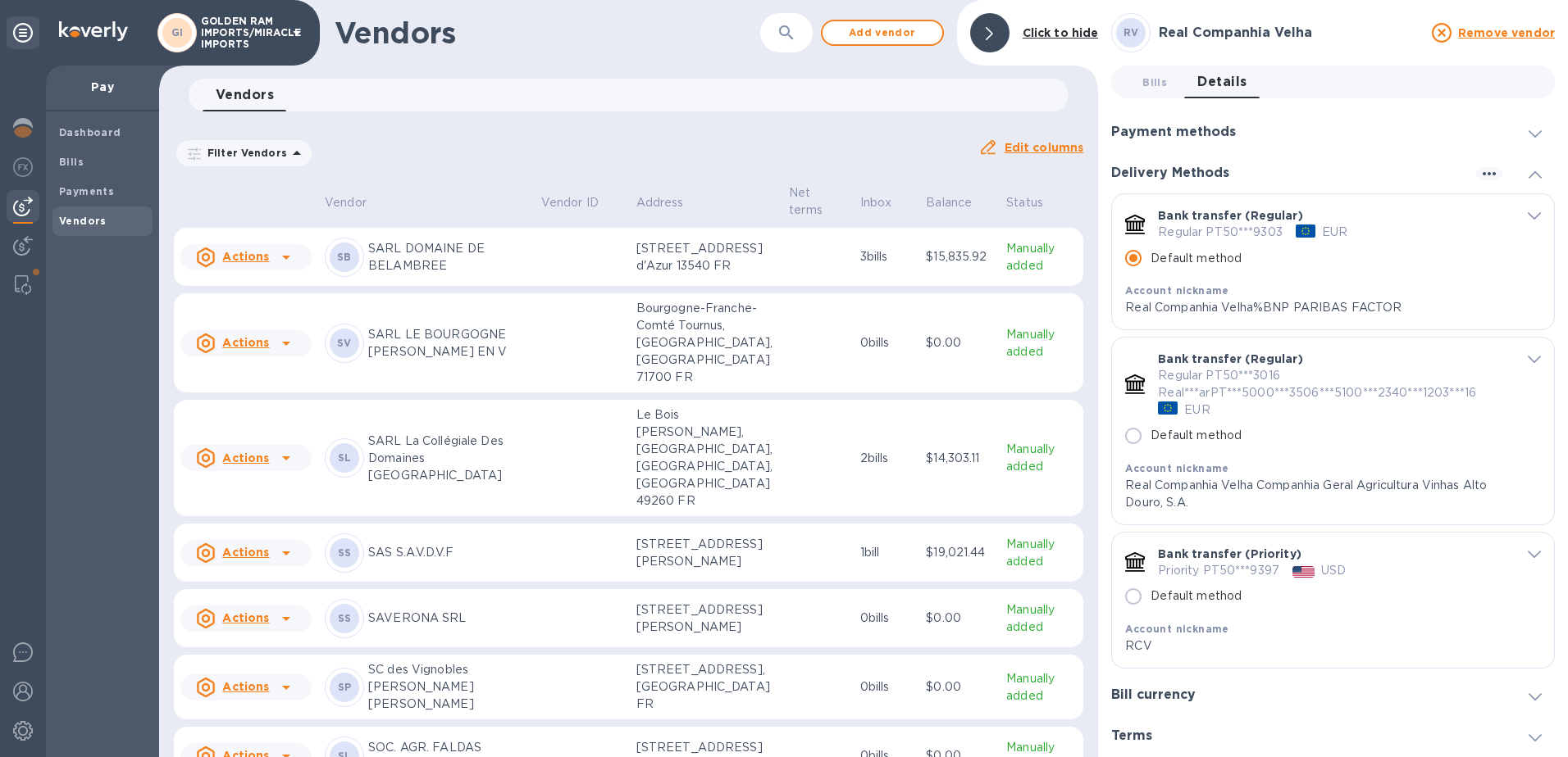
click at [1528, 220] on span "default-method" at bounding box center [1534, 215] width 13 height 16
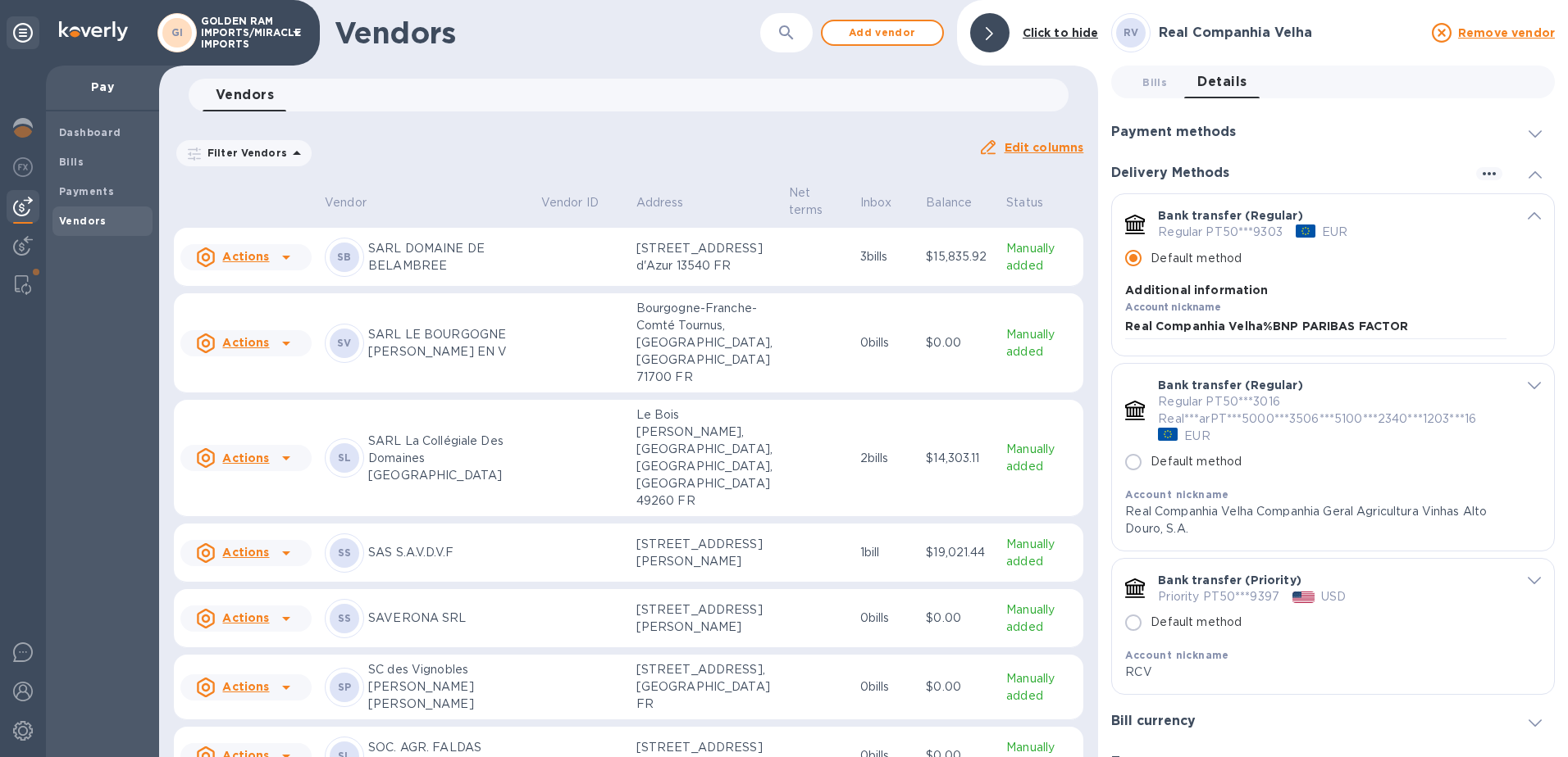
click at [1528, 220] on icon "default-method" at bounding box center [1534, 216] width 13 height 7
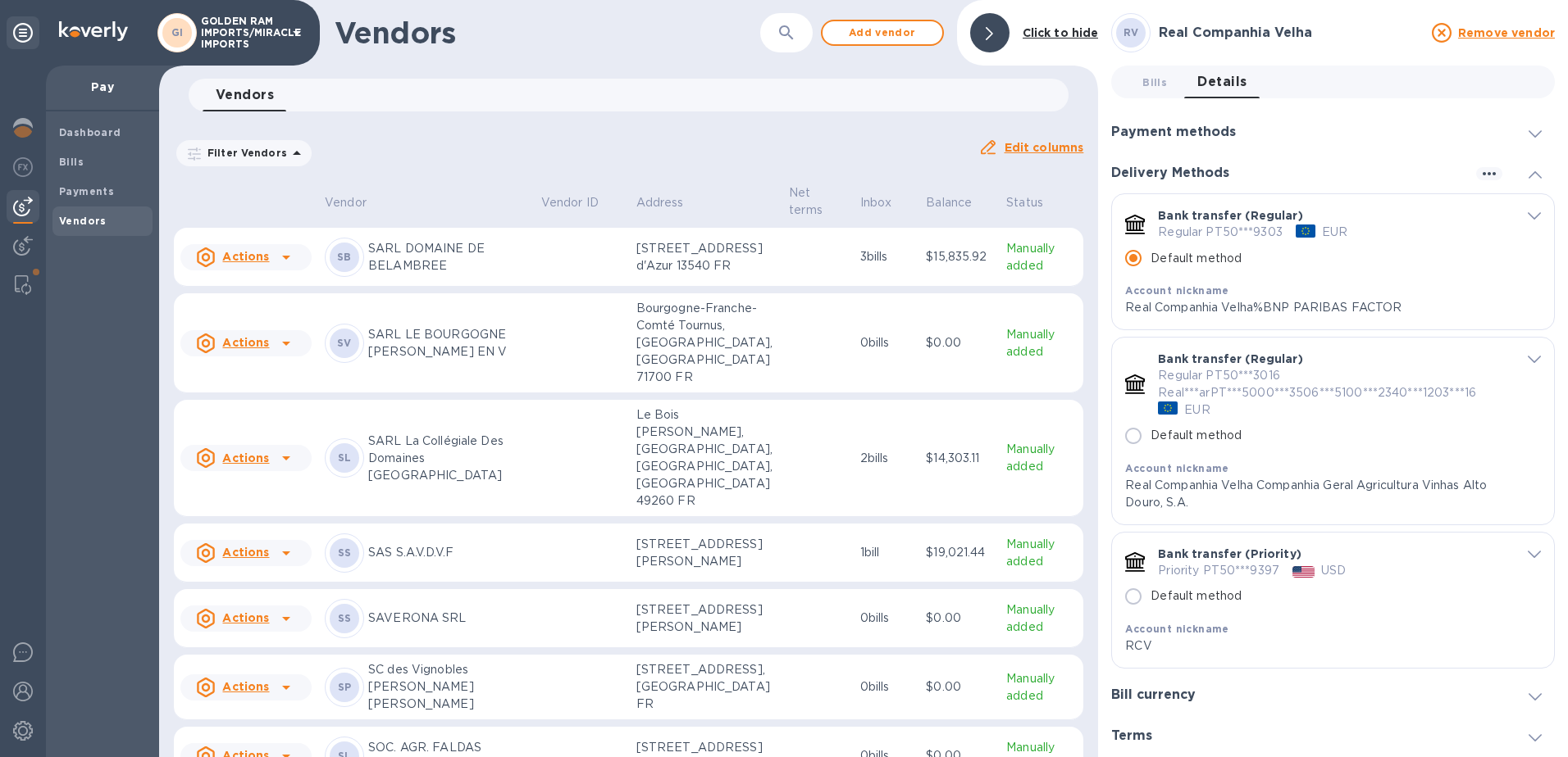
click at [1416, 305] on p "Real Companhia Velha%BNP PARIBAS FACTOR" at bounding box center [1315, 308] width 381 height 17
click at [1480, 170] on icon "button" at bounding box center [1488, 173] width 19 height 19
click at [1480, 170] on div at bounding box center [784, 378] width 1568 height 757
click at [1366, 283] on div "Account nickname" at bounding box center [1315, 290] width 381 height 17
